Goal: Task Accomplishment & Management: Complete application form

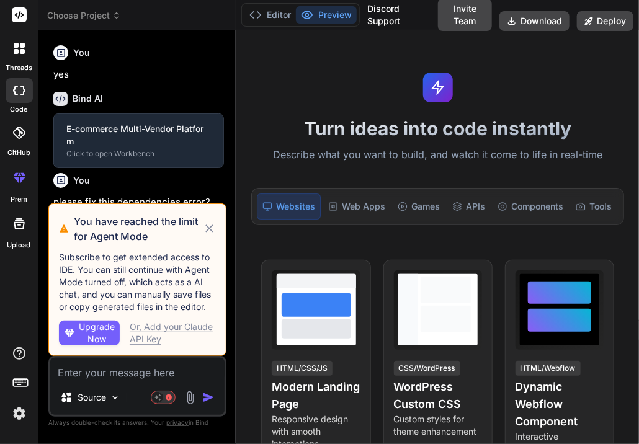
scroll to position [25, 0]
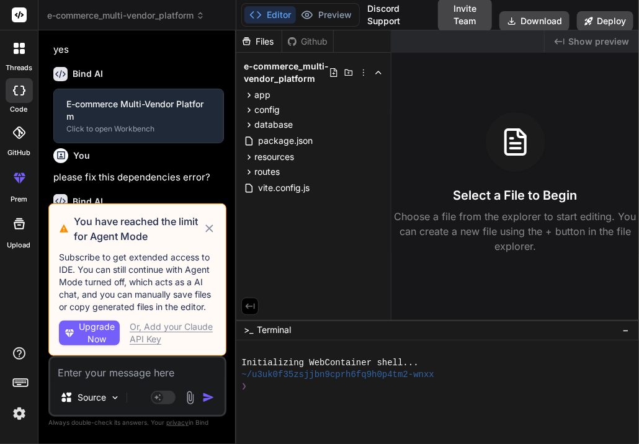
type textarea "x"
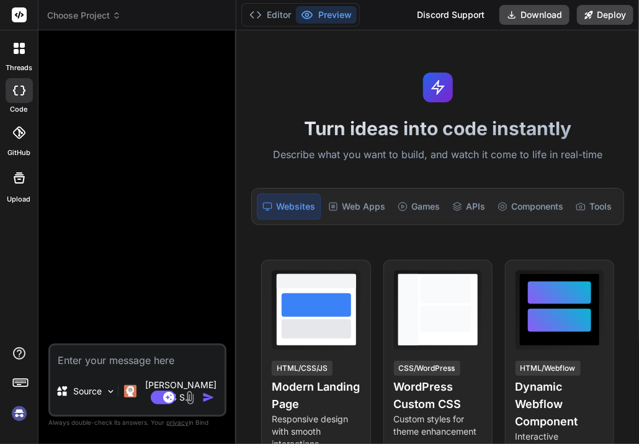
scroll to position [273, 0]
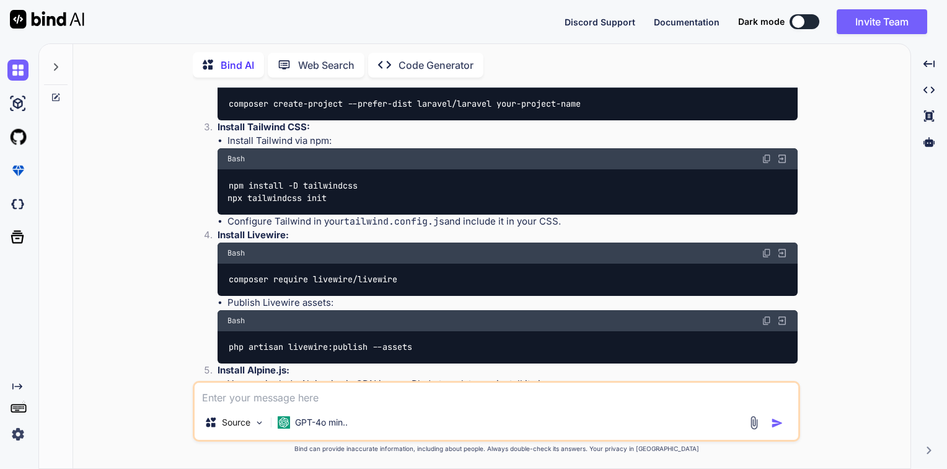
scroll to position [250, 0]
click at [18, 432] on img at bounding box center [17, 433] width 21 height 21
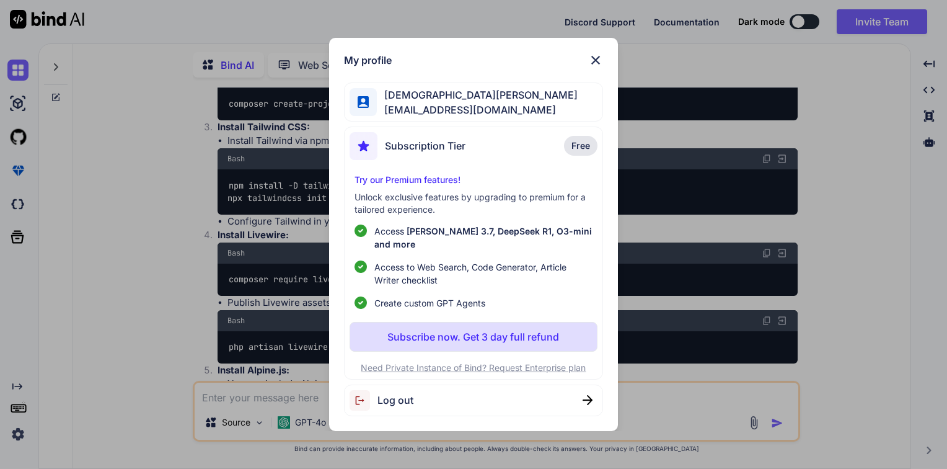
click at [379, 396] on span "Log out" at bounding box center [396, 399] width 36 height 15
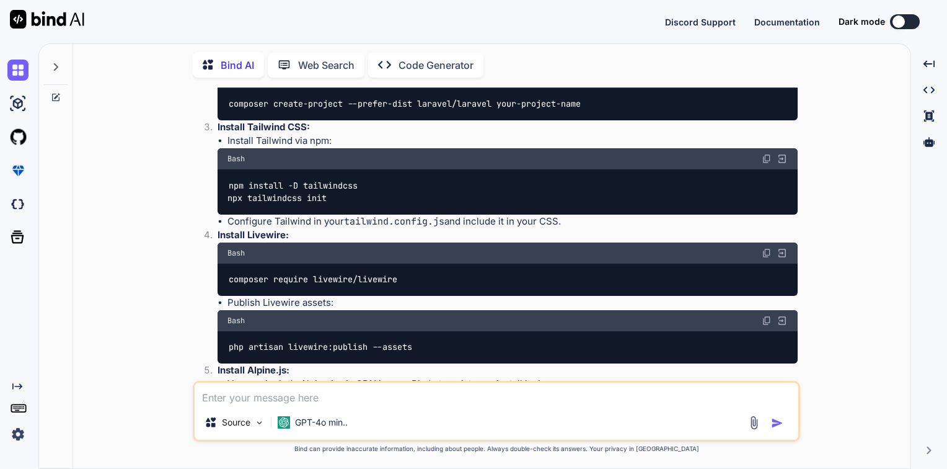
type textarea "x"
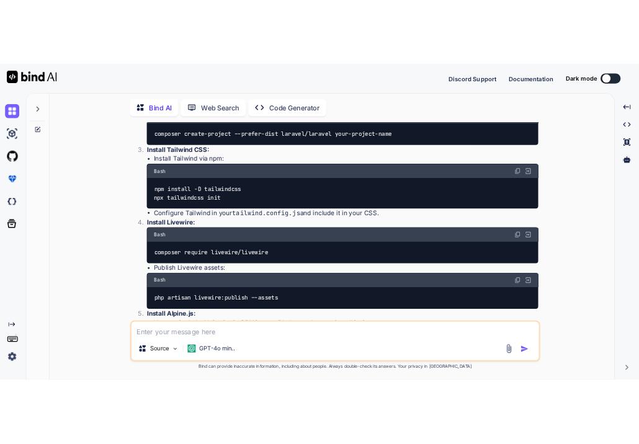
scroll to position [0, 0]
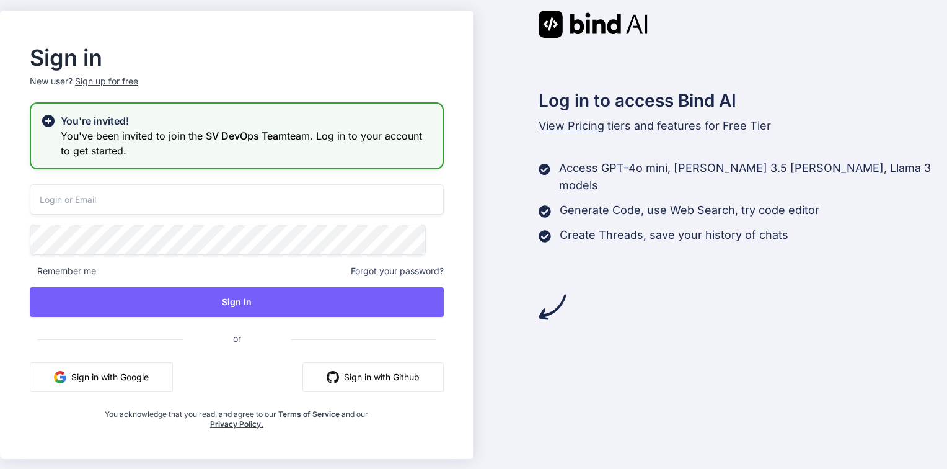
click at [156, 197] on input "email" at bounding box center [237, 199] width 414 height 30
type input "[EMAIL_ADDRESS][DOMAIN_NAME]"
click at [384, 272] on span "Forgot your password?" at bounding box center [397, 271] width 93 height 12
click at [120, 195] on input "email" at bounding box center [237, 199] width 414 height 30
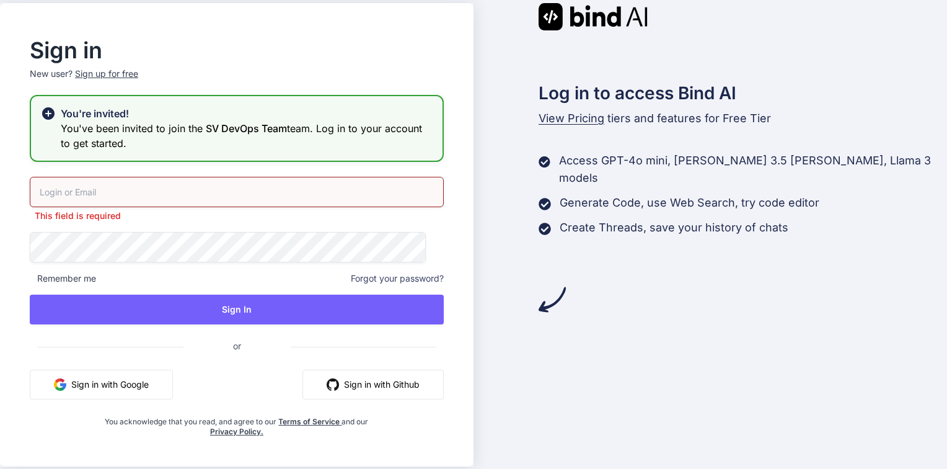
click at [394, 273] on span "Forgot your password?" at bounding box center [397, 278] width 93 height 12
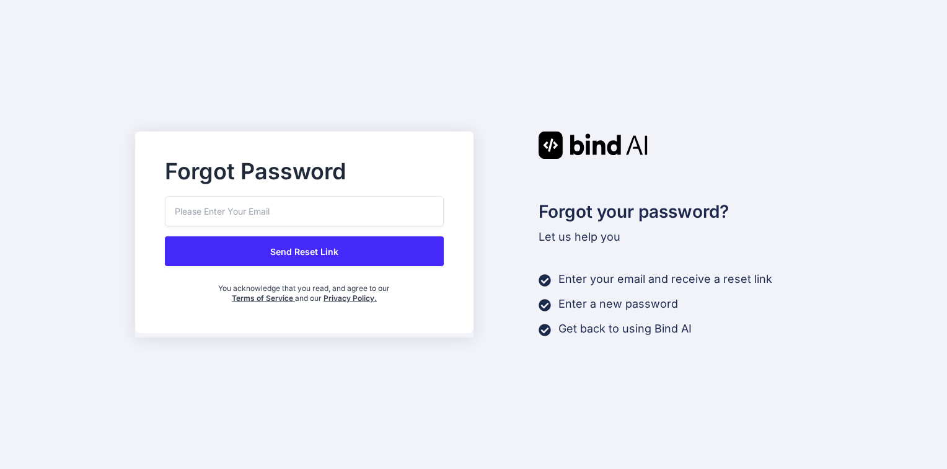
click at [263, 222] on input "email" at bounding box center [304, 211] width 279 height 30
paste input "[EMAIL_ADDRESS][DOMAIN_NAME]"
type input "[EMAIL_ADDRESS][DOMAIN_NAME]"
click at [265, 247] on button "Send Reset Link" at bounding box center [304, 251] width 279 height 30
click at [301, 244] on button "Send Reset Link" at bounding box center [304, 251] width 279 height 30
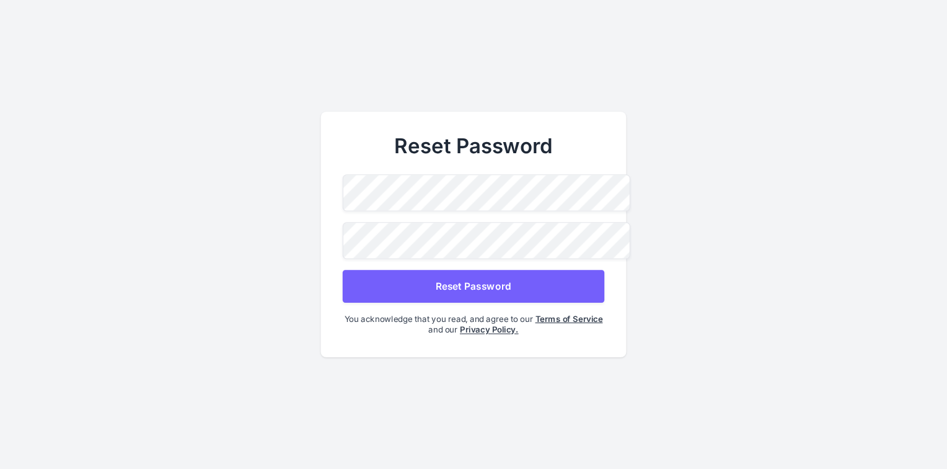
click at [591, 259] on span at bounding box center [596, 272] width 16 height 27
click at [498, 281] on button "Reset Password" at bounding box center [474, 286] width 262 height 33
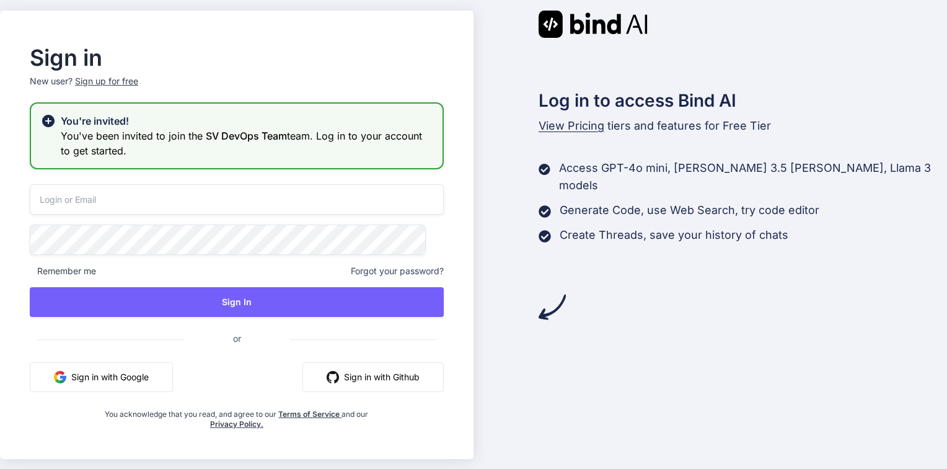
click at [241, 204] on input "email" at bounding box center [237, 199] width 414 height 30
type input "[EMAIL_ADDRESS][DOMAIN_NAME]"
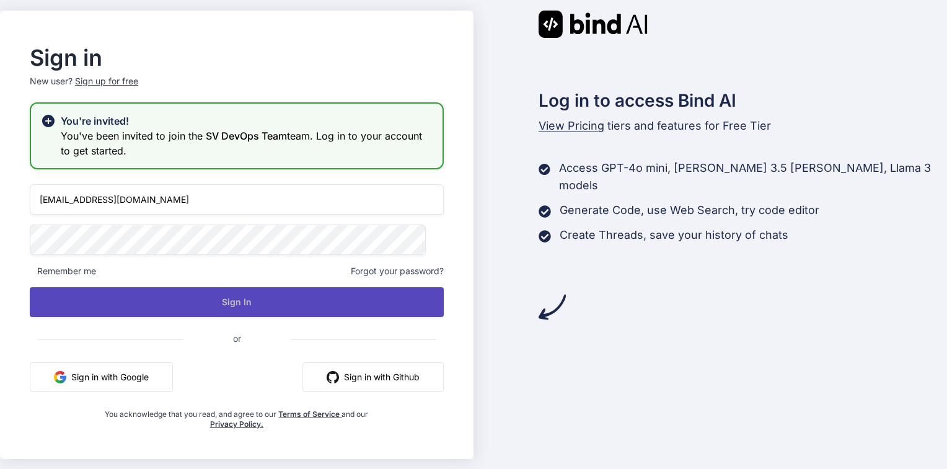
click at [250, 300] on button "Sign In" at bounding box center [237, 302] width 414 height 30
click at [250, 305] on button "Sign In" at bounding box center [237, 302] width 414 height 30
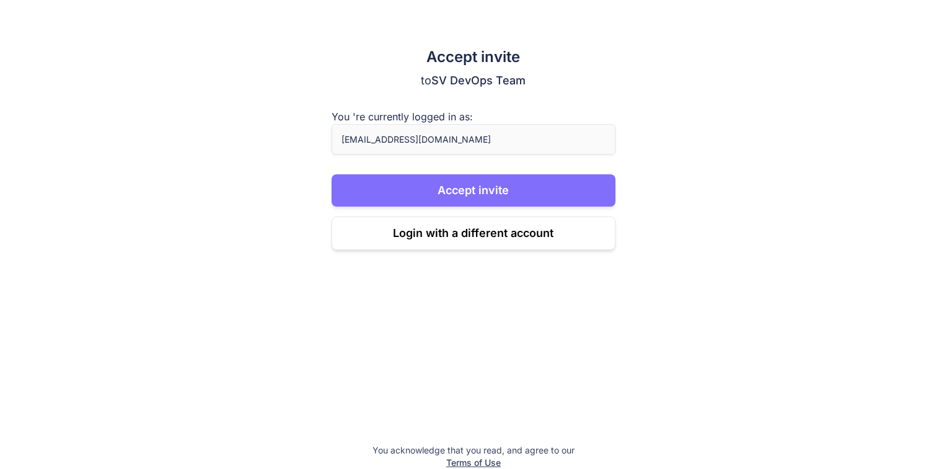
click at [497, 187] on button "Accept invite" at bounding box center [474, 190] width 284 height 32
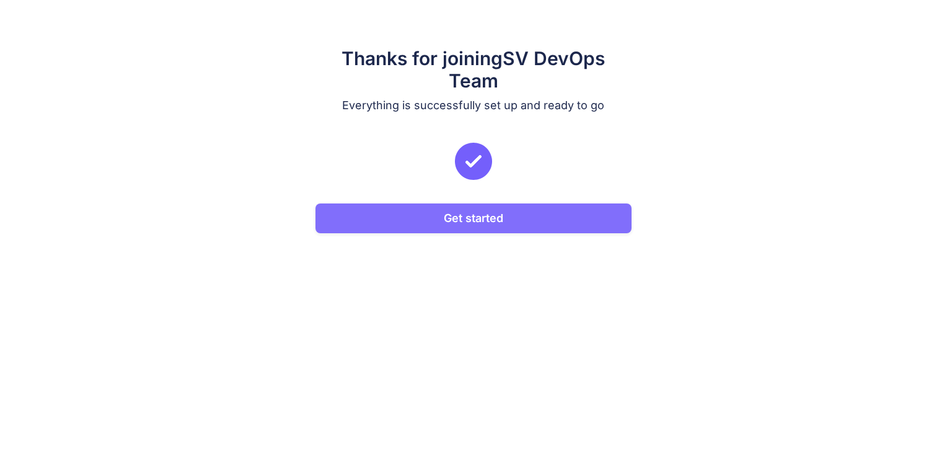
click at [533, 214] on button "Get started" at bounding box center [474, 218] width 316 height 30
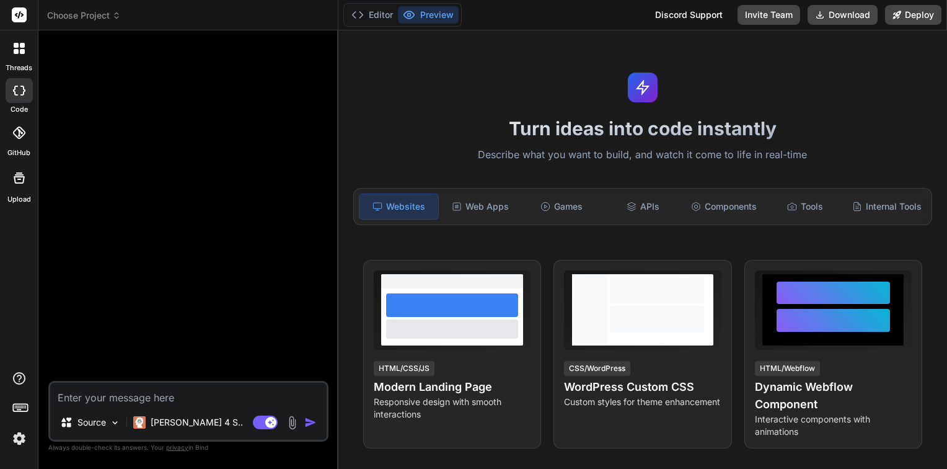
type textarea "x"
click at [12, 443] on img at bounding box center [19, 438] width 21 height 21
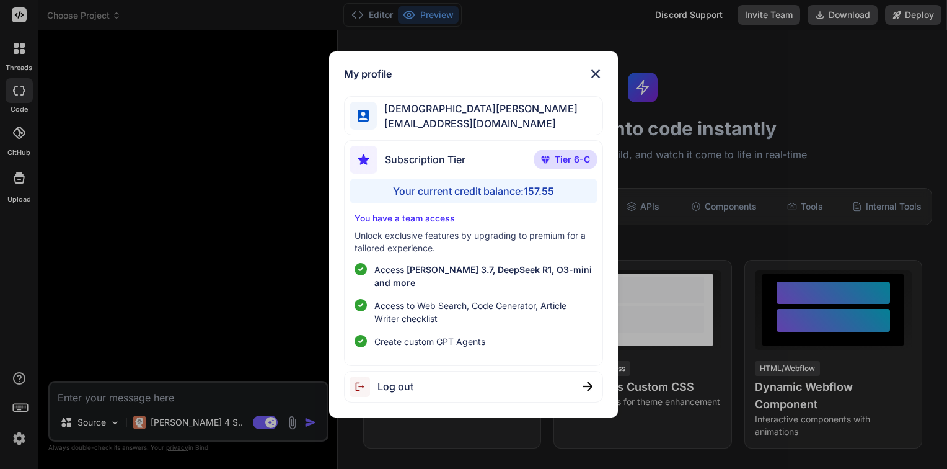
click at [596, 81] on img at bounding box center [595, 73] width 15 height 15
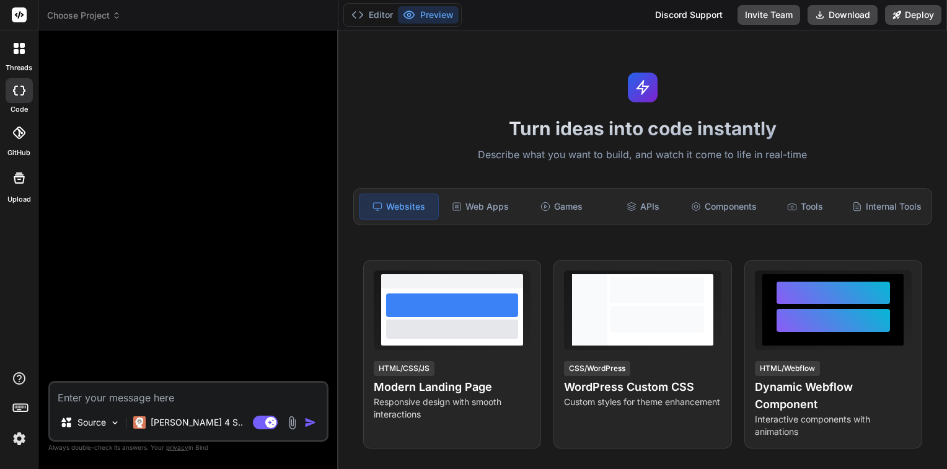
click at [14, 48] on icon at bounding box center [19, 48] width 11 height 11
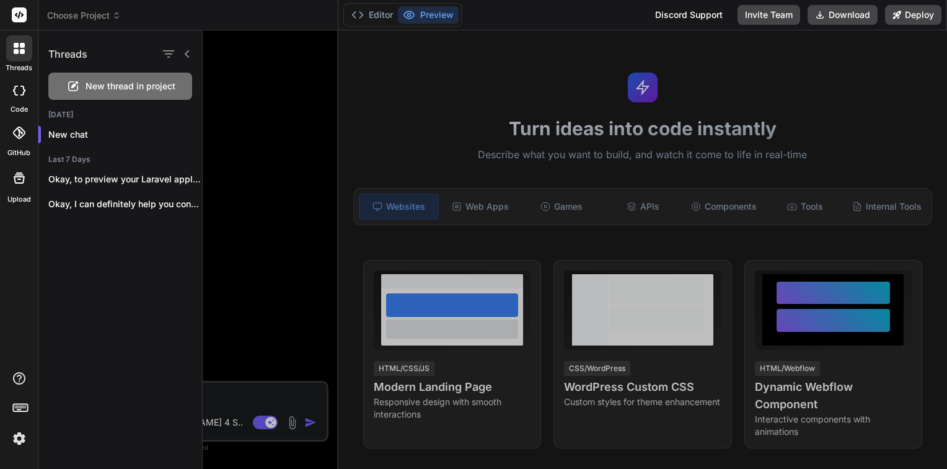
click at [188, 52] on icon at bounding box center [187, 54] width 10 height 10
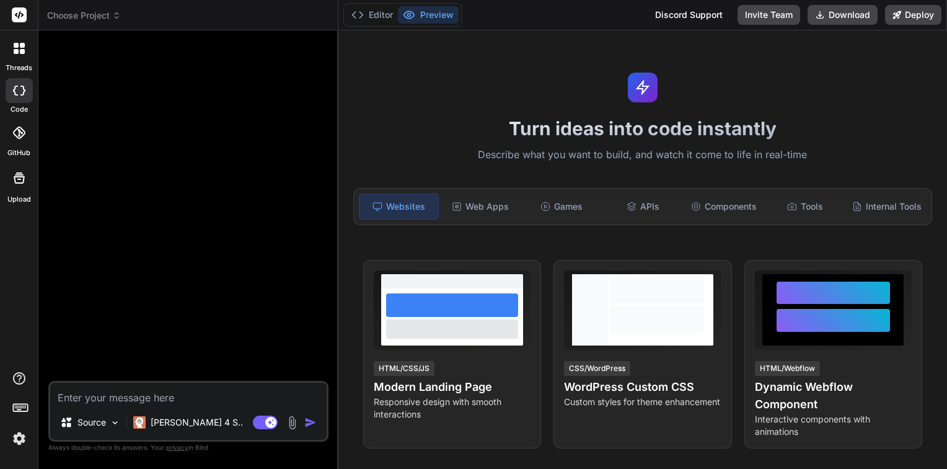
click at [20, 17] on rect at bounding box center [19, 14] width 15 height 15
click at [75, 24] on header "Choose Project Created with Pixso." at bounding box center [188, 15] width 300 height 30
click at [77, 20] on span "Choose Project" at bounding box center [84, 15] width 74 height 12
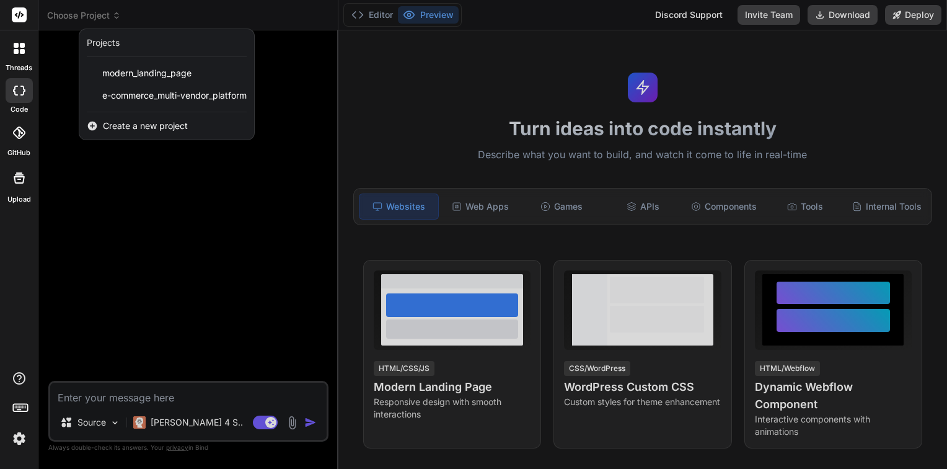
click at [22, 141] on div at bounding box center [19, 132] width 27 height 27
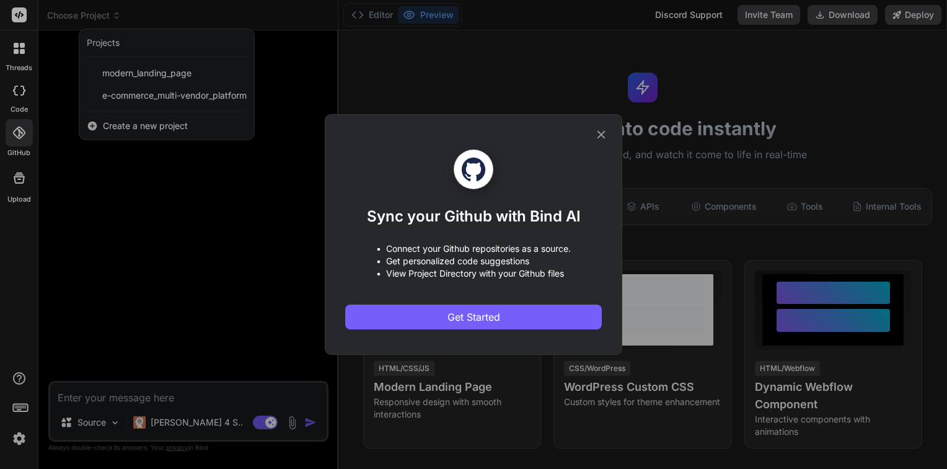
click at [599, 143] on div "Sync your Github with Bind AI • Connect your Github repositories as a source. •…" at bounding box center [473, 234] width 257 height 239
click at [603, 130] on icon at bounding box center [602, 135] width 14 height 14
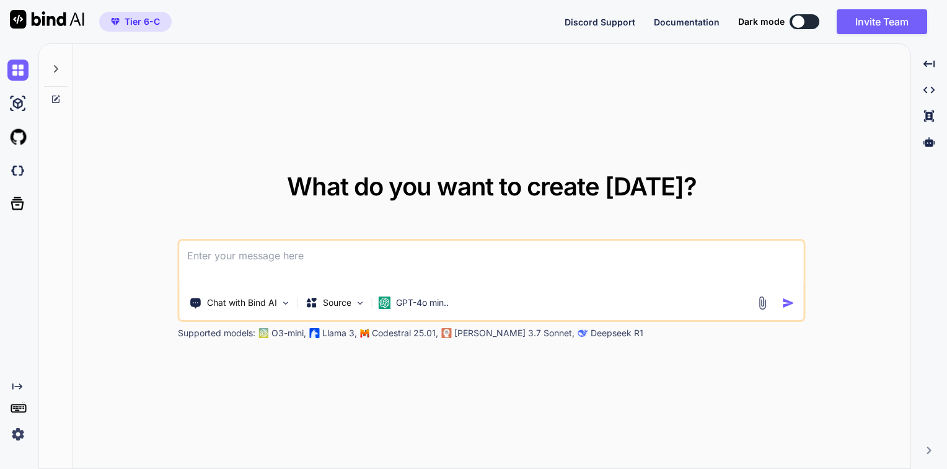
type textarea "x"
click at [677, 21] on span "Documentation" at bounding box center [687, 22] width 66 height 11
click at [16, 435] on img at bounding box center [17, 433] width 21 height 21
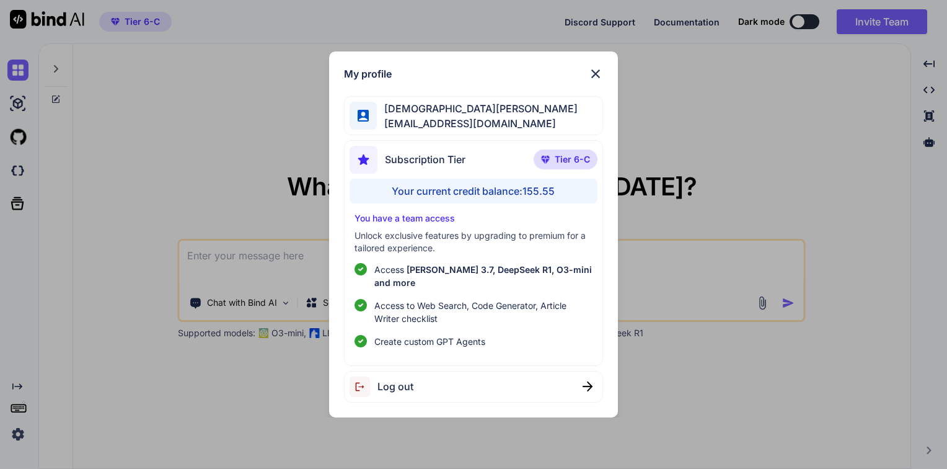
click at [597, 81] on img at bounding box center [595, 73] width 15 height 15
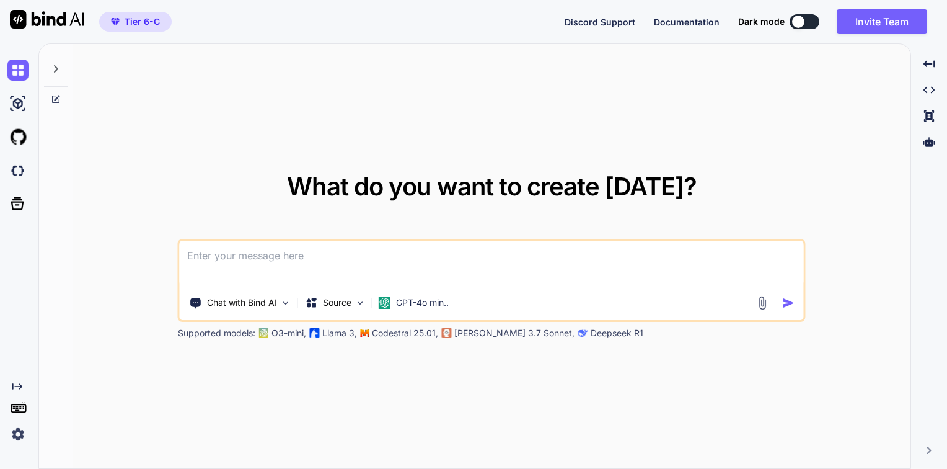
click at [61, 66] on div at bounding box center [56, 65] width 24 height 43
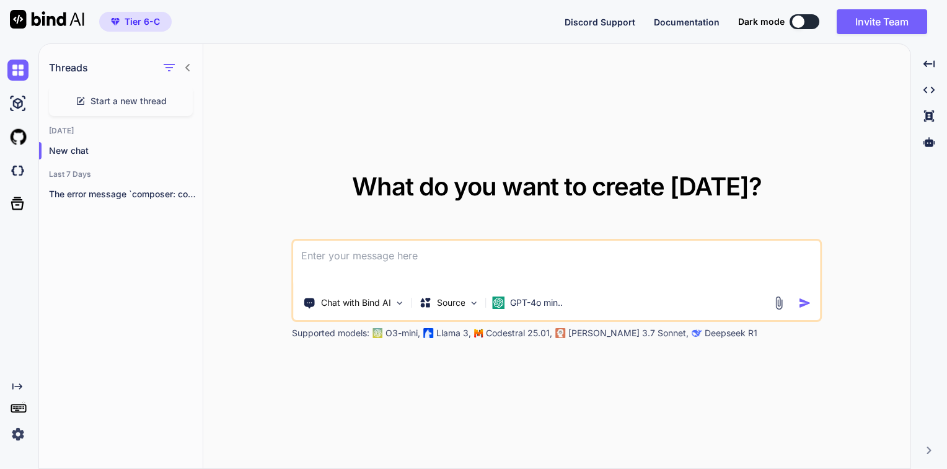
click at [188, 68] on icon at bounding box center [188, 68] width 10 height 10
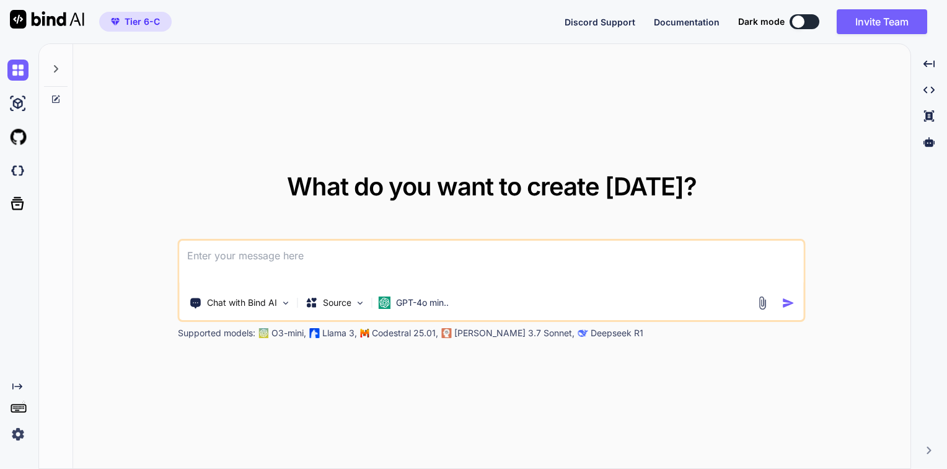
click at [15, 383] on icon "Created with Pixso." at bounding box center [17, 386] width 10 height 10
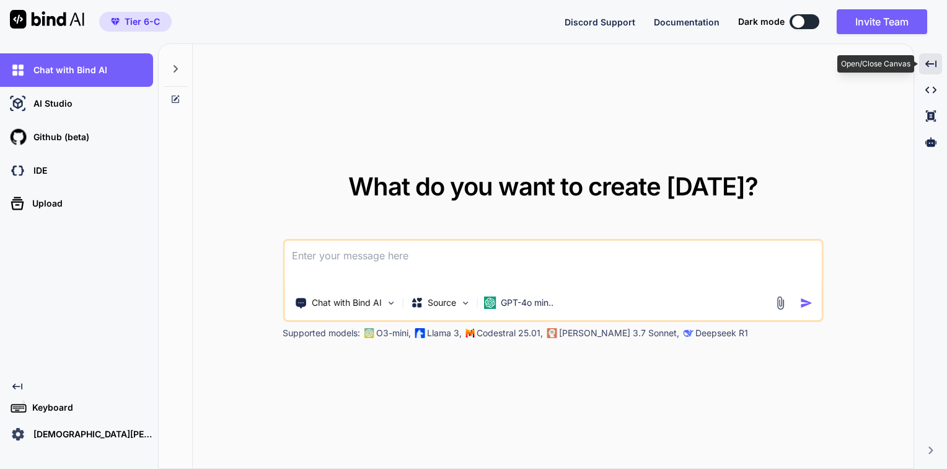
click at [926, 66] on icon "Created with Pixso." at bounding box center [931, 63] width 11 height 11
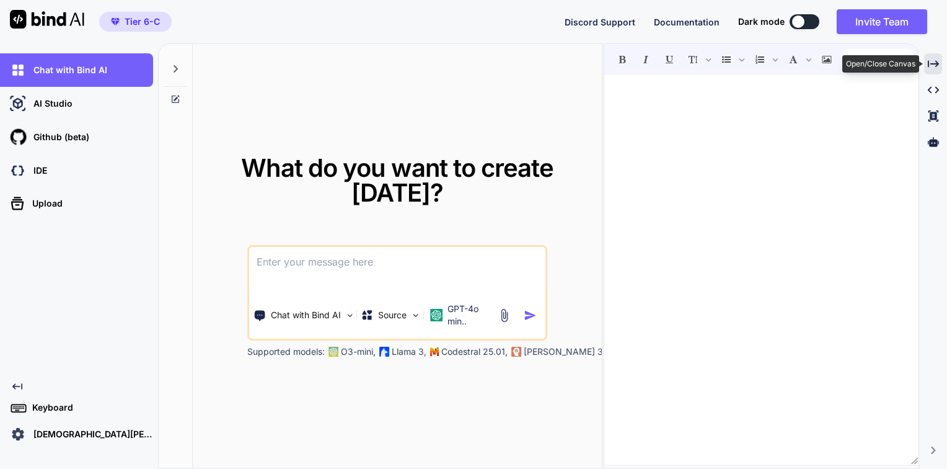
click at [926, 66] on div "Created with Pixso." at bounding box center [933, 63] width 18 height 21
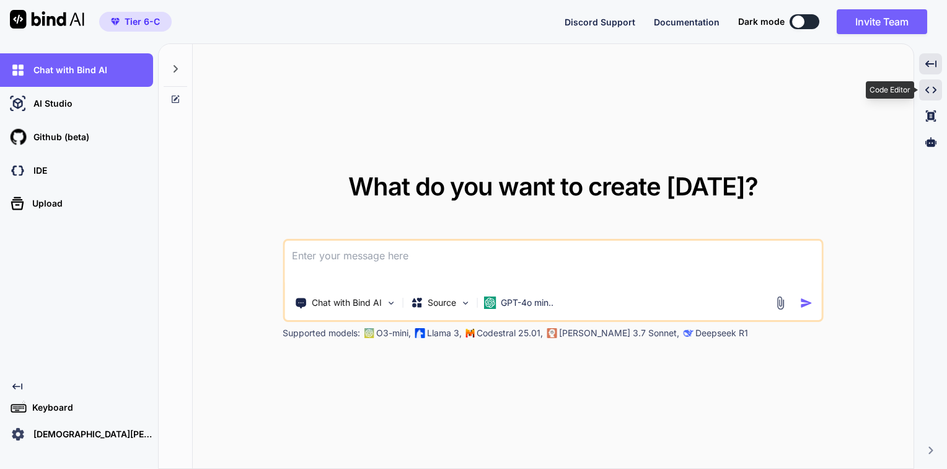
click at [930, 84] on icon "Created with Pixso." at bounding box center [931, 89] width 11 height 11
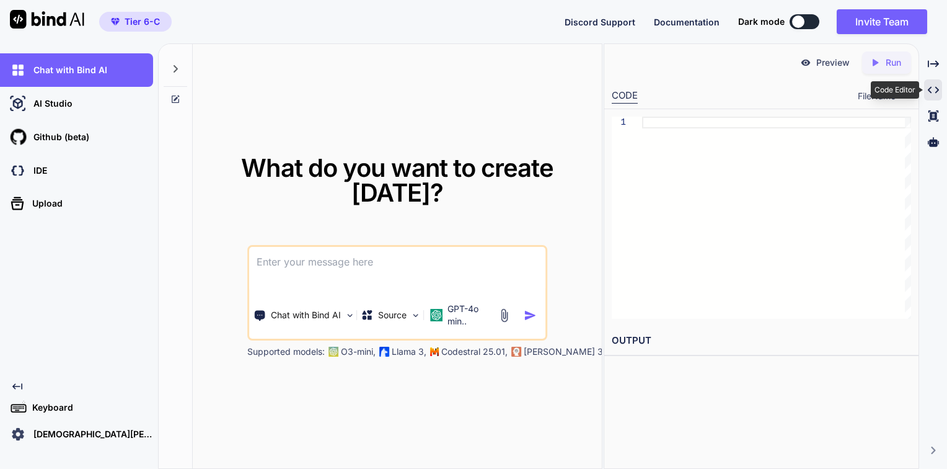
click at [930, 84] on icon "Created with Pixso." at bounding box center [933, 89] width 11 height 11
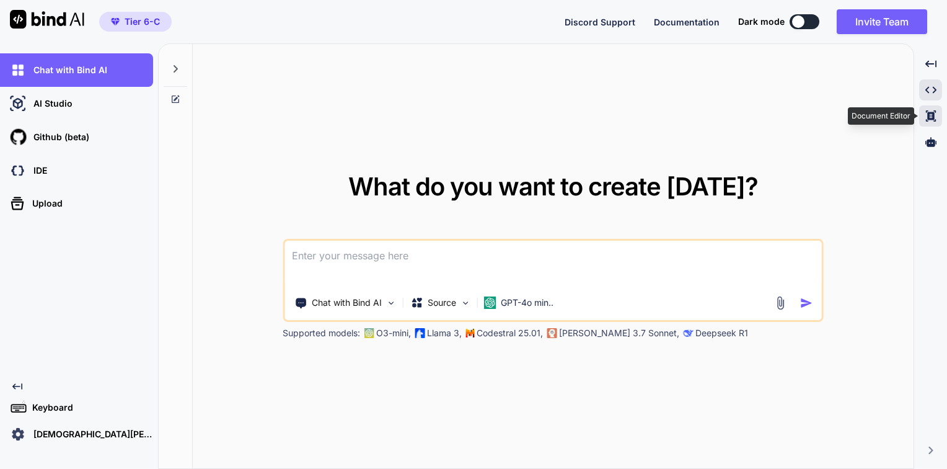
click at [934, 112] on icon at bounding box center [931, 115] width 10 height 11
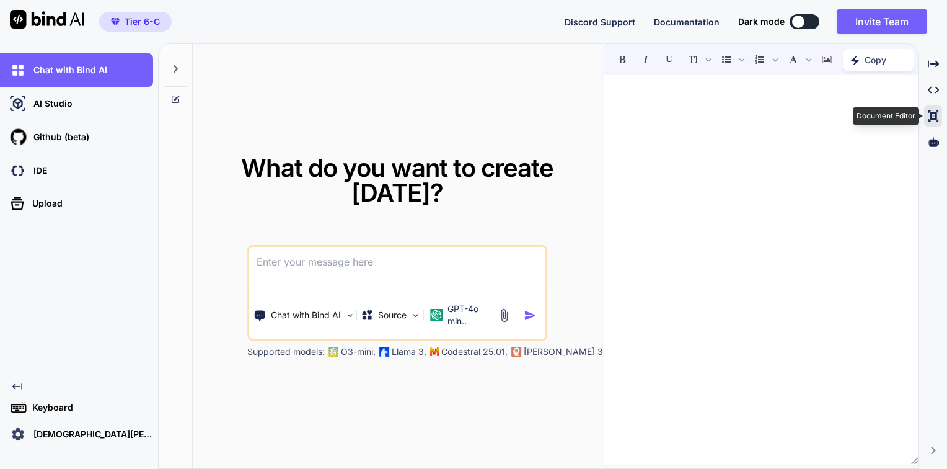
click at [934, 112] on icon at bounding box center [933, 115] width 10 height 11
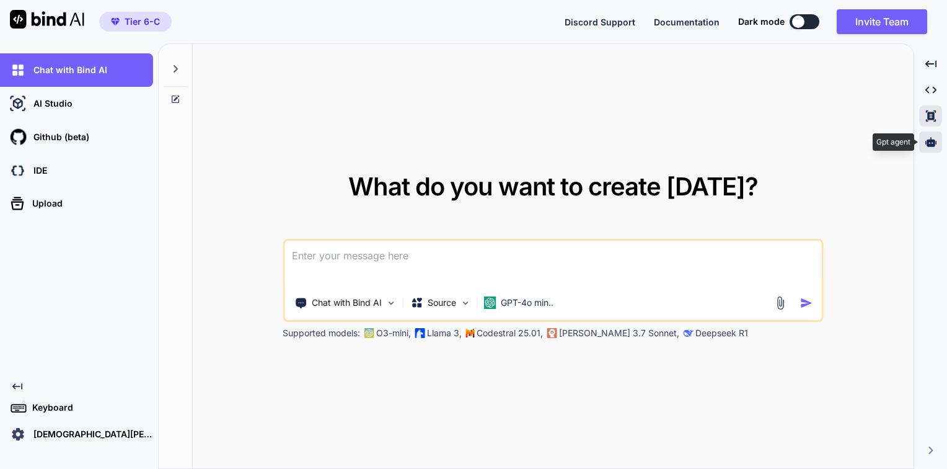
click at [932, 137] on icon at bounding box center [931, 141] width 11 height 11
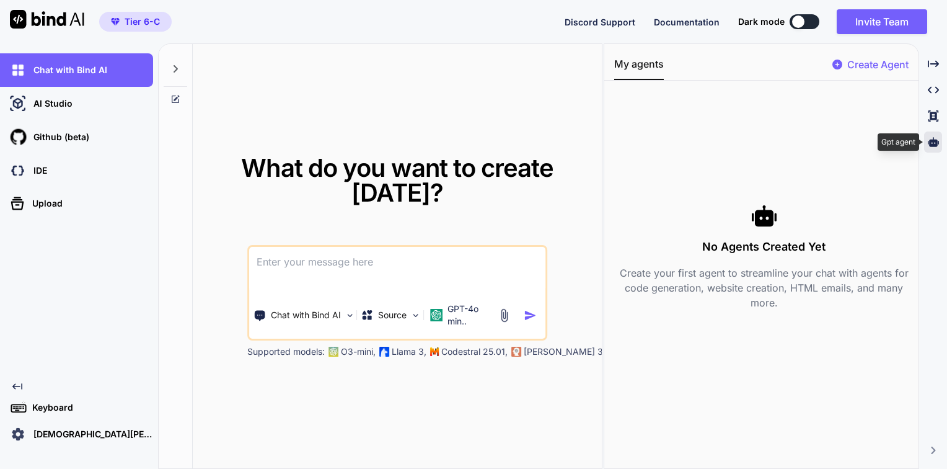
click at [932, 137] on icon at bounding box center [933, 141] width 11 height 11
type textarea "x"
